Goal: Navigation & Orientation: Find specific page/section

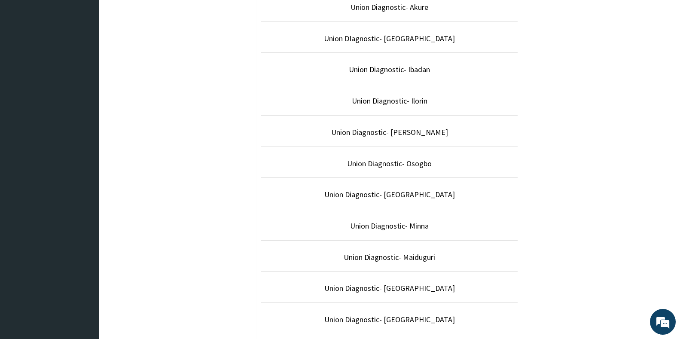
scroll to position [344, 0]
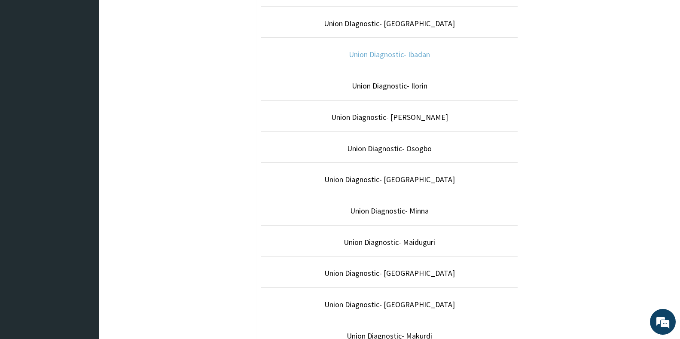
click at [393, 55] on link "Union Diagnostic- Ibadan" at bounding box center [389, 54] width 81 height 10
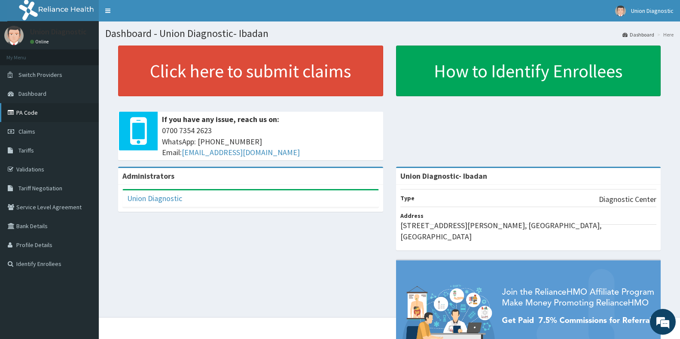
click at [34, 114] on link "PA Code" at bounding box center [49, 112] width 99 height 19
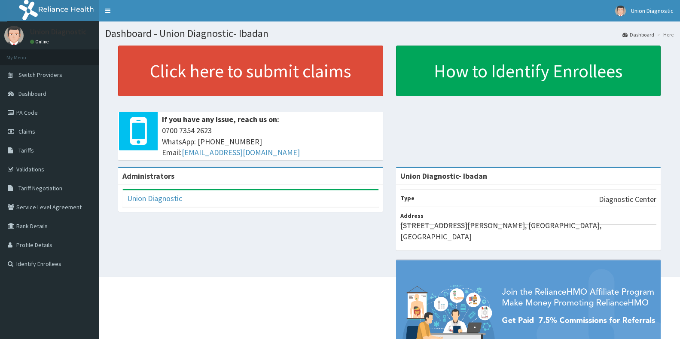
click at [37, 92] on span "Dashboard" at bounding box center [32, 94] width 28 height 8
click at [176, 200] on link "Union Diagnostic" at bounding box center [154, 198] width 55 height 10
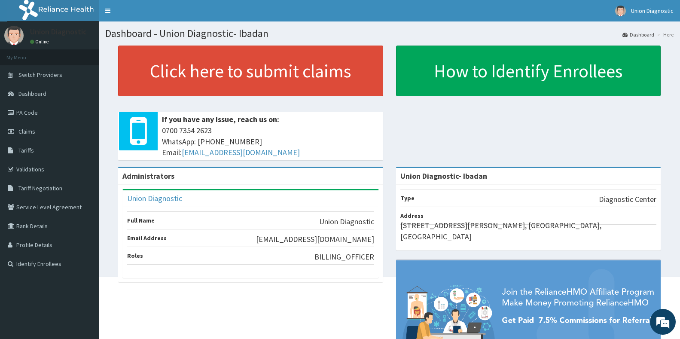
click at [287, 300] on div "Administrators Union Diagnostic Full Name Union Diagnostic Email Address retain…" at bounding box center [389, 287] width 568 height 241
click at [37, 96] on span "Dashboard" at bounding box center [32, 94] width 28 height 8
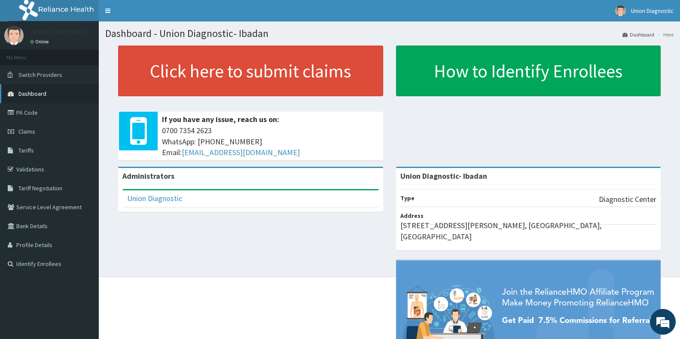
click at [34, 93] on span "Dashboard" at bounding box center [32, 94] width 28 height 8
click at [35, 94] on span "Dashboard" at bounding box center [32, 94] width 28 height 8
click at [33, 95] on span "Dashboard" at bounding box center [32, 94] width 28 height 8
drag, startPoint x: 296, startPoint y: 137, endPoint x: 298, endPoint y: 143, distance: 6.4
click at [296, 137] on span "0700 7354 2623 WhatsApp: 017001580 Email: hellonigeria@getreliancehealth.com" at bounding box center [270, 141] width 217 height 33
